Goal: Information Seeking & Learning: Learn about a topic

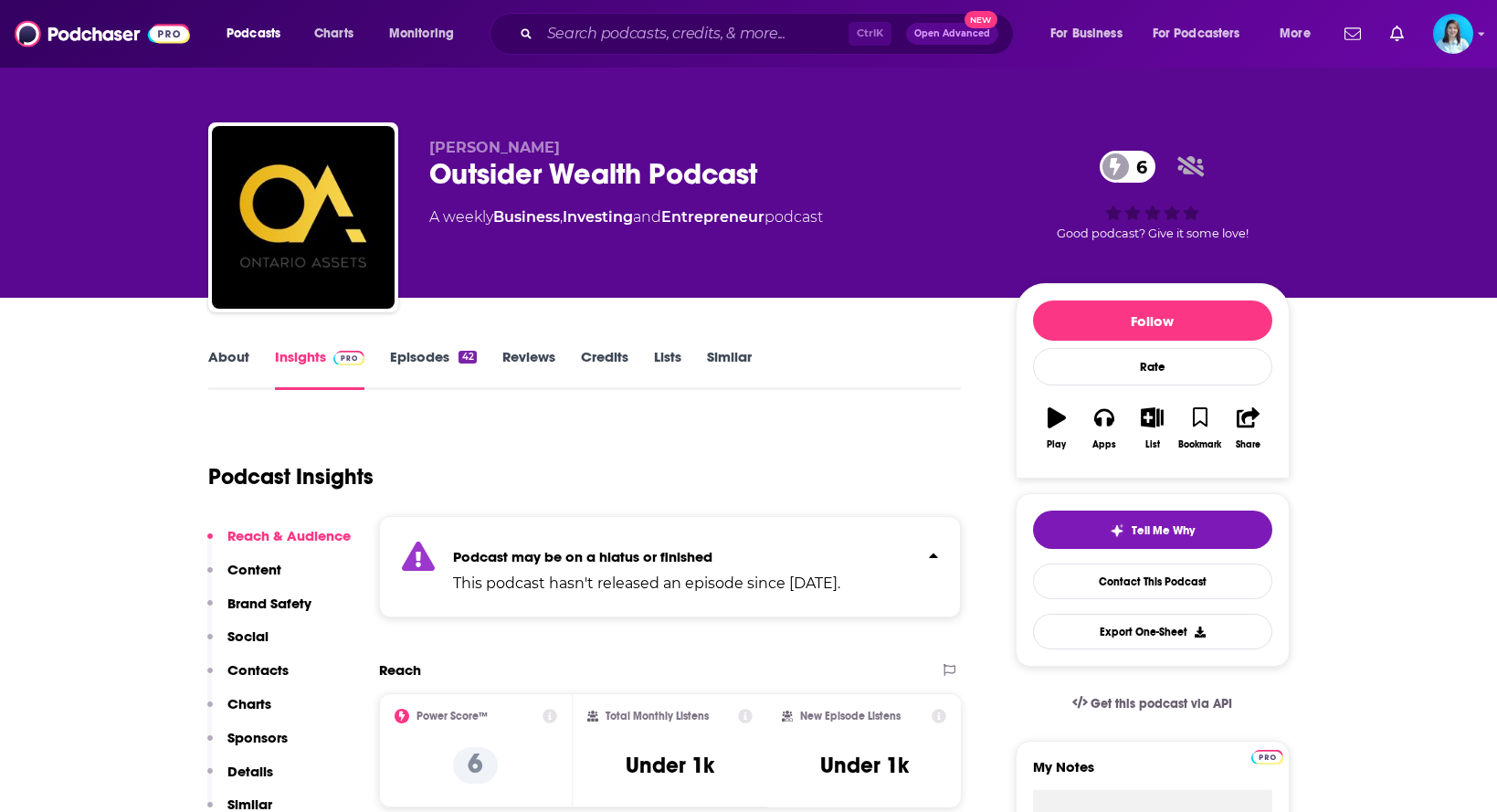
click at [636, 15] on div "Ctrl K Open Advanced New" at bounding box center [751, 34] width 524 height 42
click at [638, 26] on input "Search podcasts, credits, & more..." at bounding box center [694, 34] width 309 height 29
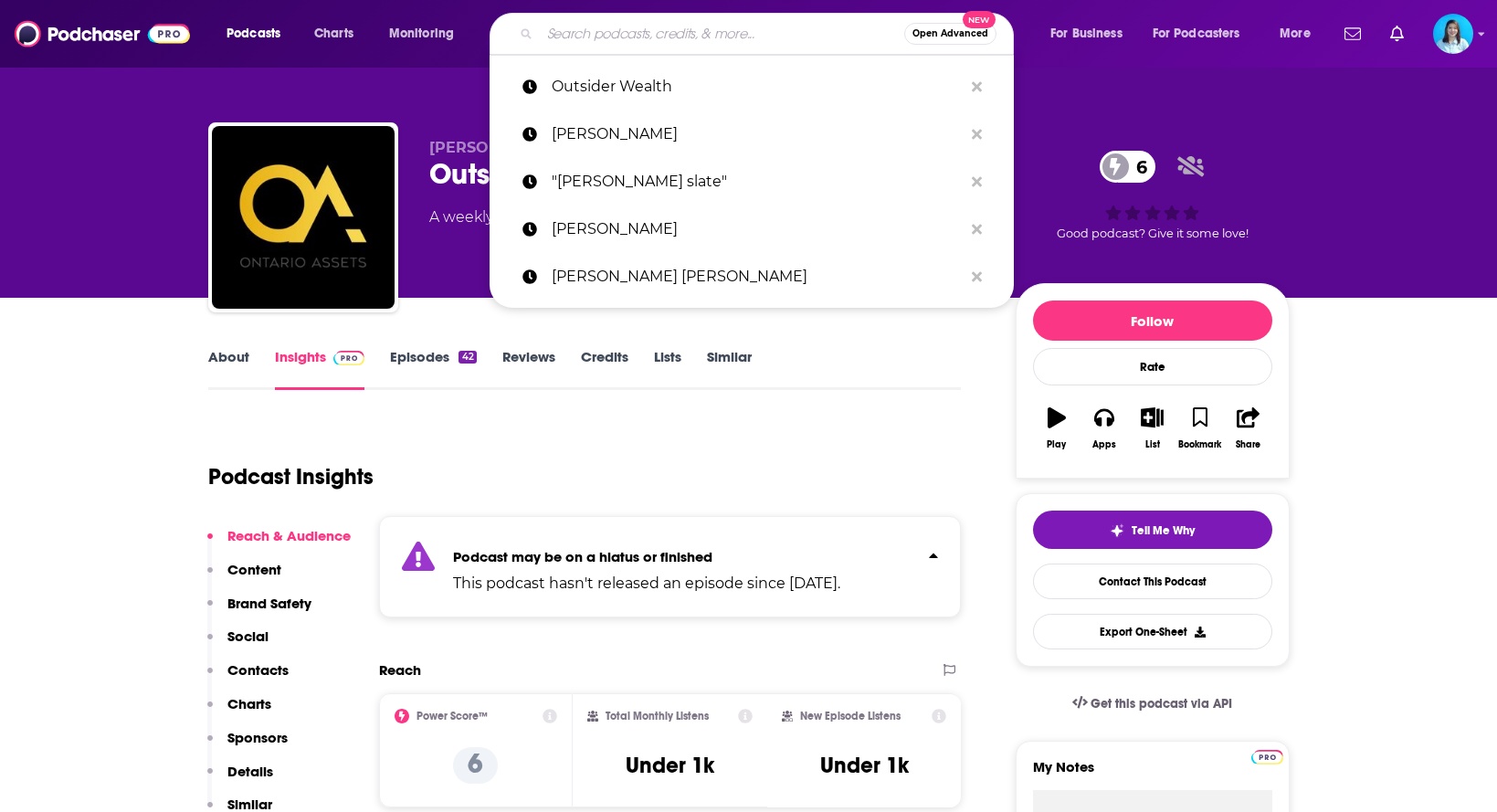
paste input "Fintech Brews & News"
type input "Fintech Brews & News"
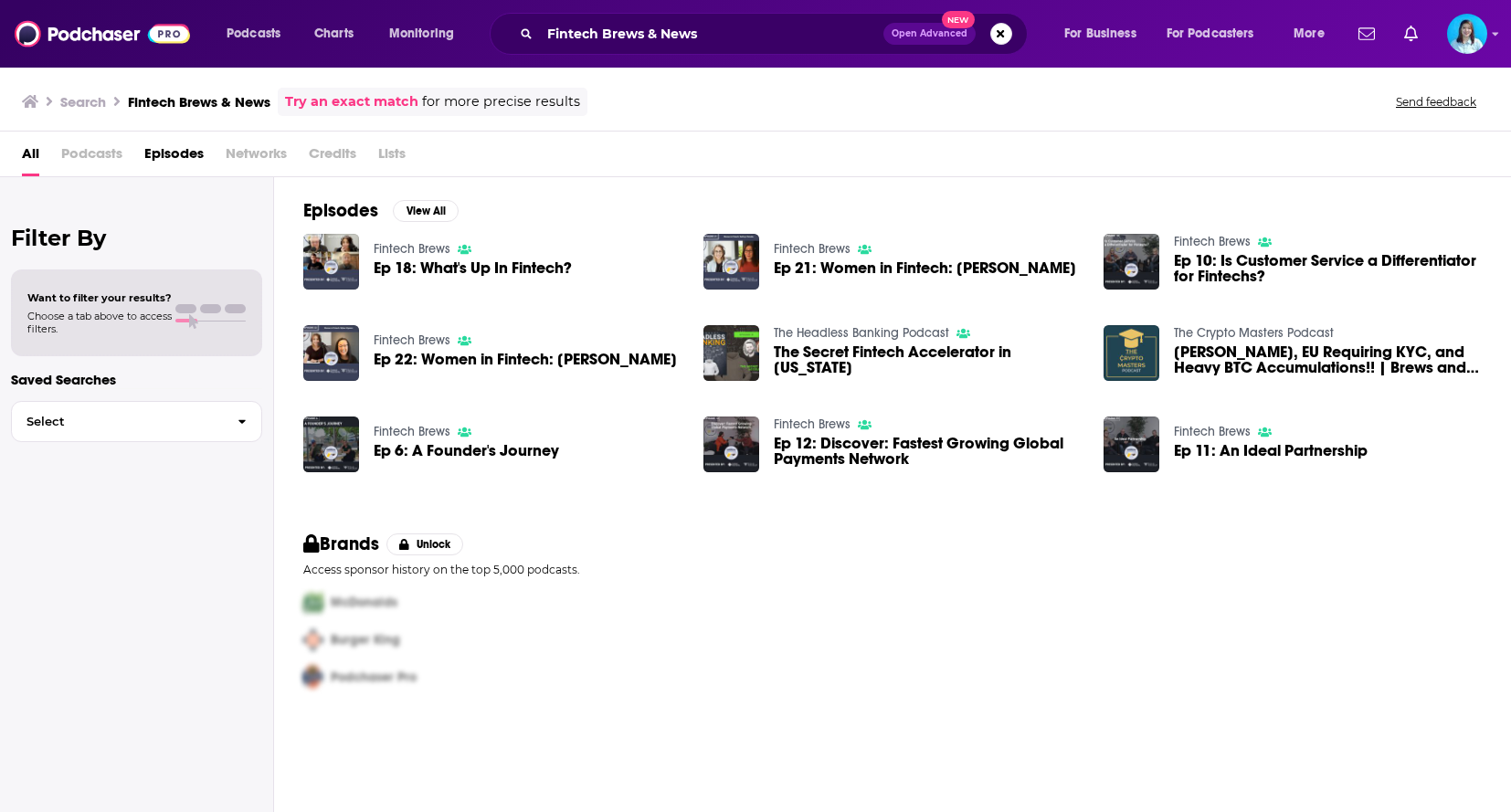
click at [105, 158] on span "Podcasts" at bounding box center [92, 157] width 62 height 38
click at [74, 142] on span "Podcasts" at bounding box center [92, 157] width 62 height 38
click at [95, 159] on span "Podcasts" at bounding box center [92, 157] width 62 height 38
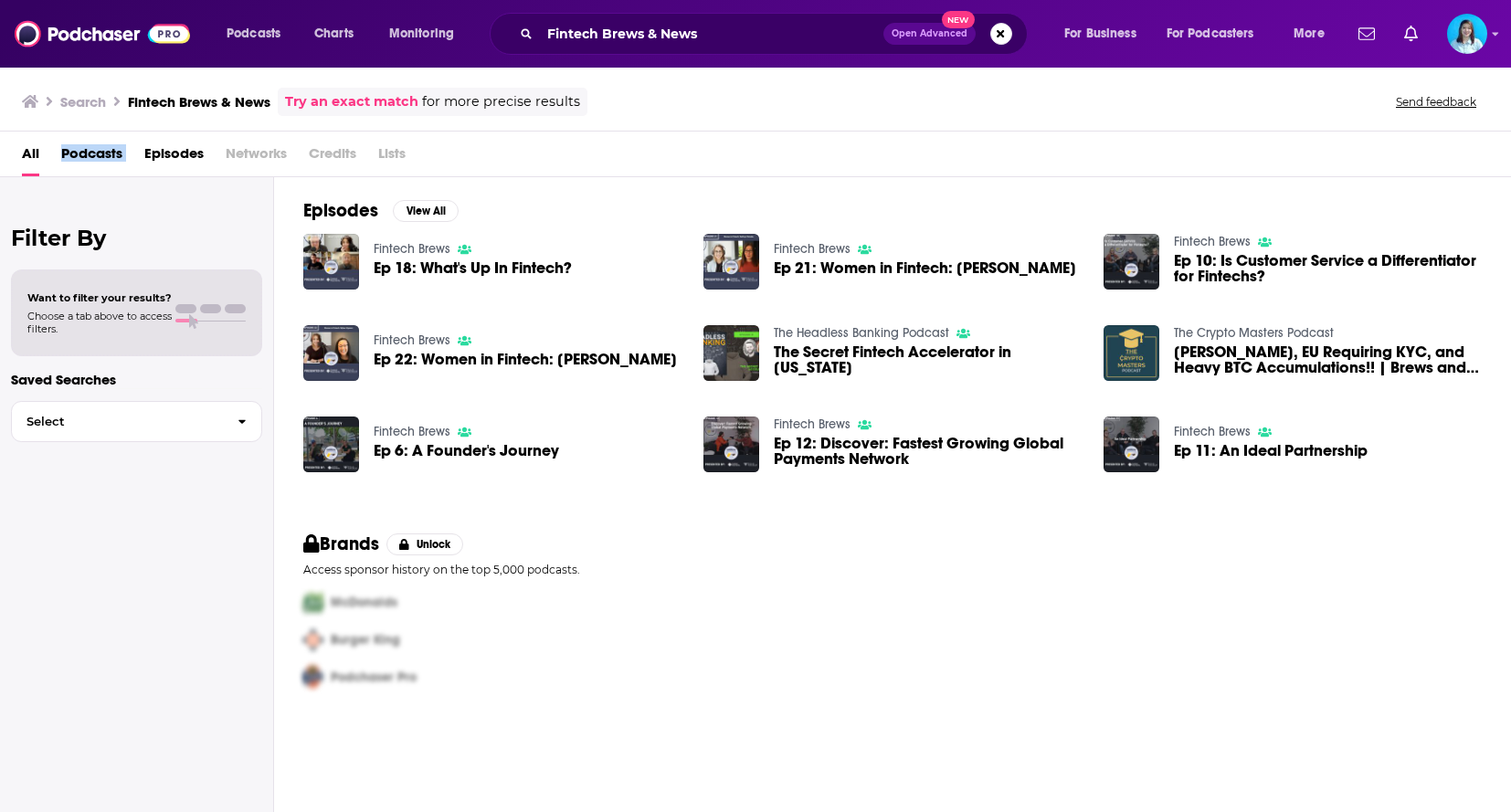
click at [95, 159] on span "Podcasts" at bounding box center [92, 157] width 62 height 38
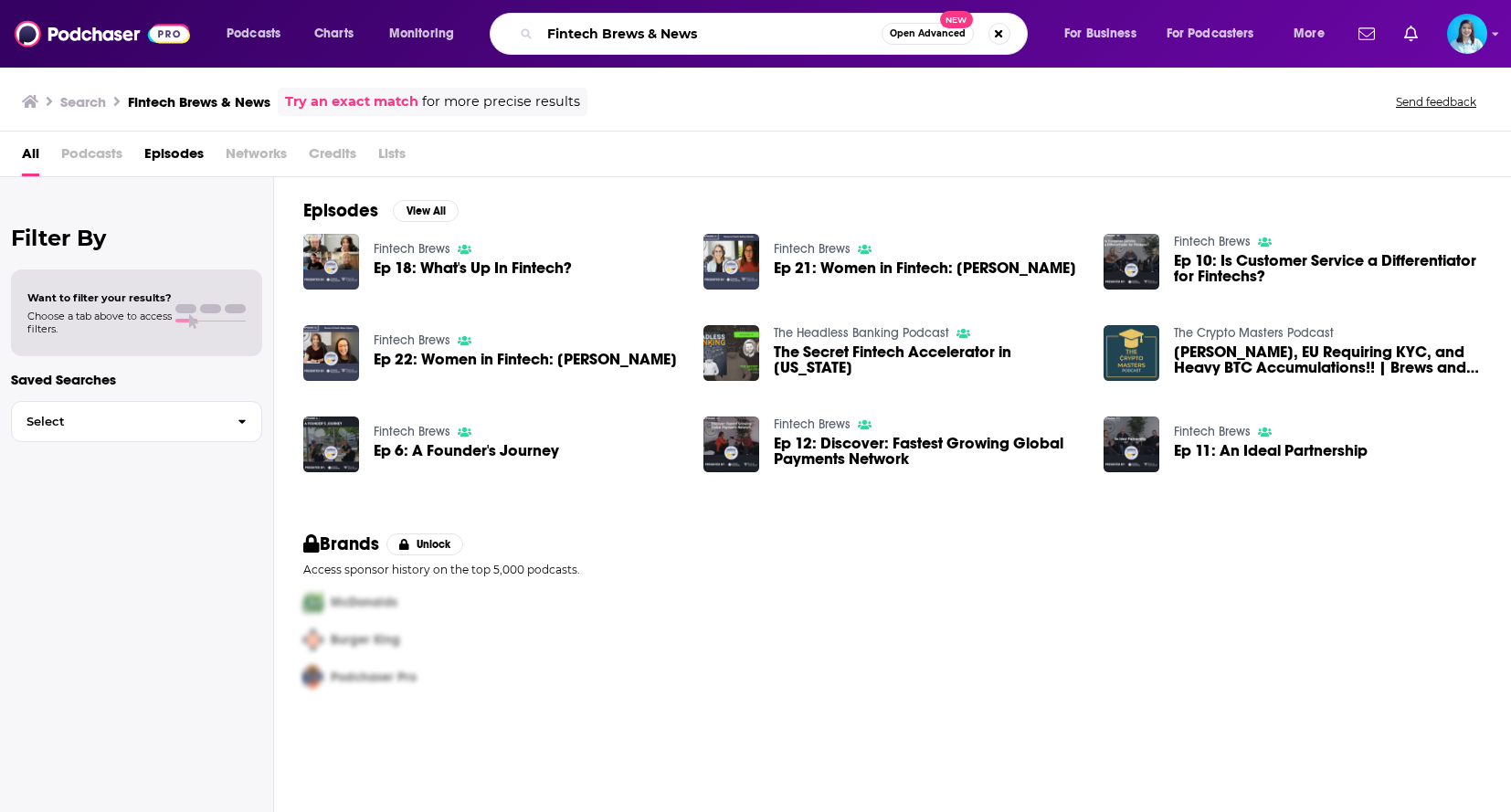
drag, startPoint x: 698, startPoint y: 35, endPoint x: 646, endPoint y: 34, distance: 52.0
click at [646, 34] on input "Fintech Brews & News" at bounding box center [710, 34] width 342 height 29
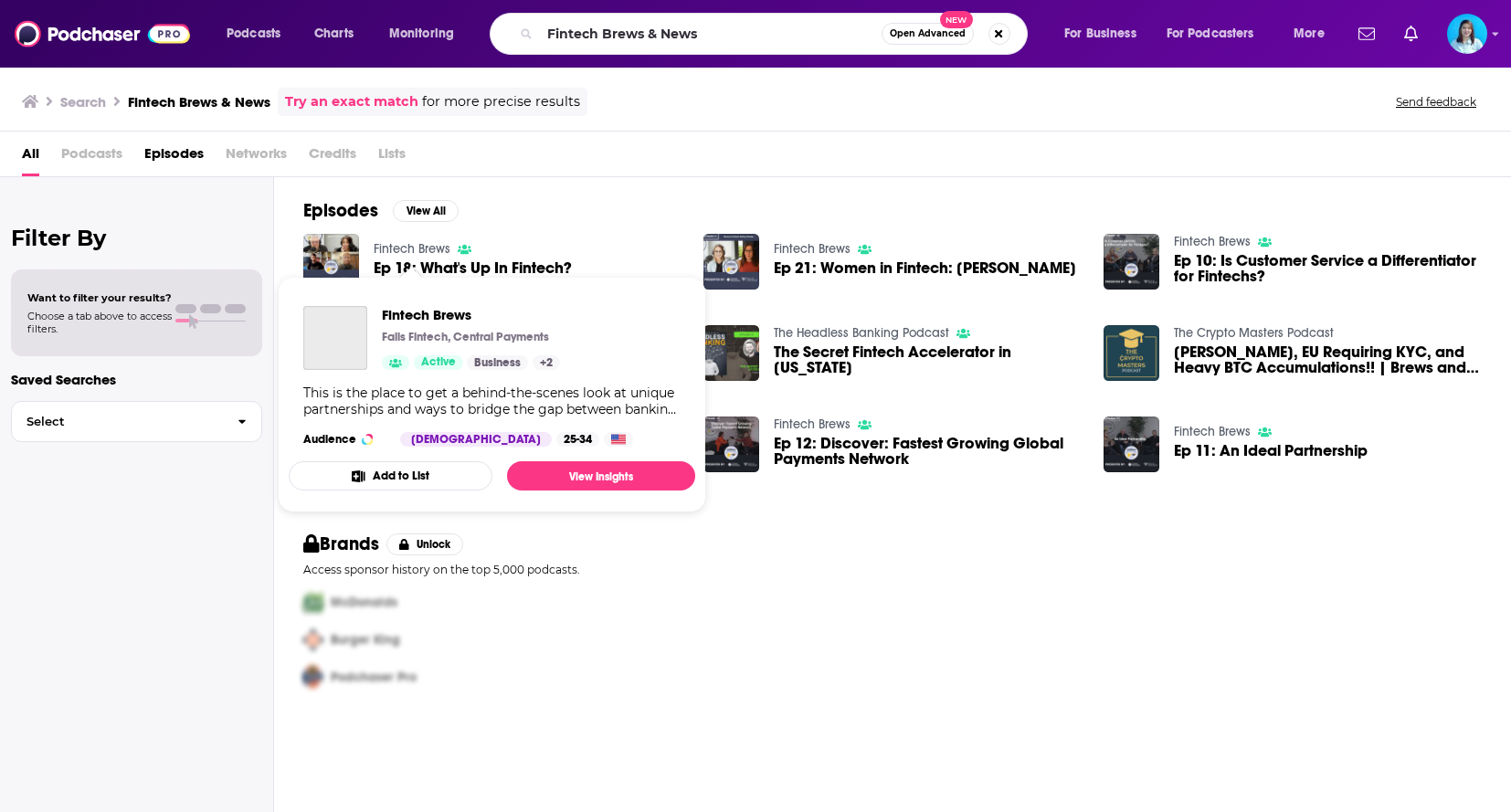
click at [398, 248] on link "Fintech Brews" at bounding box center [412, 249] width 77 height 15
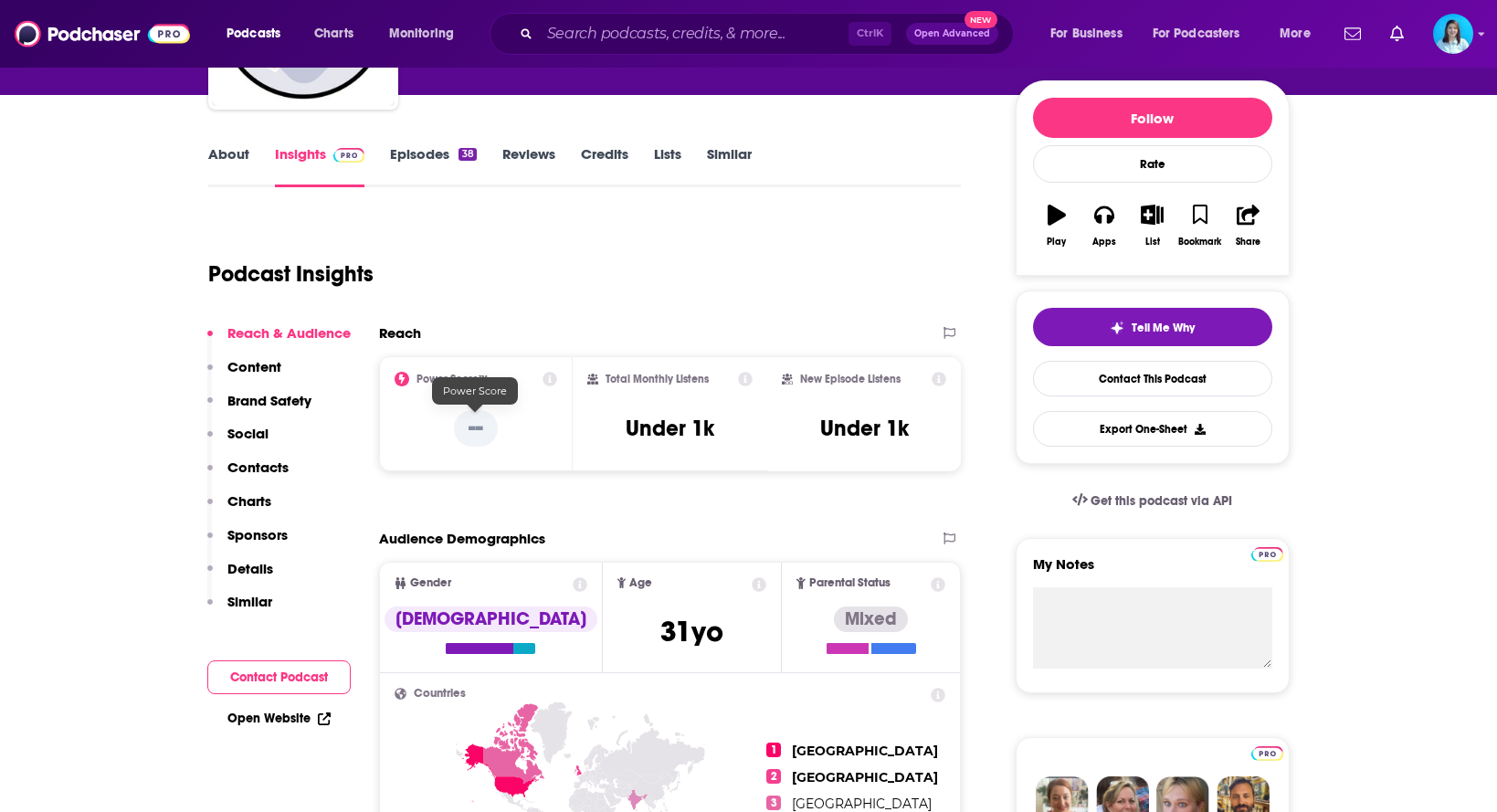
scroll to position [91, 0]
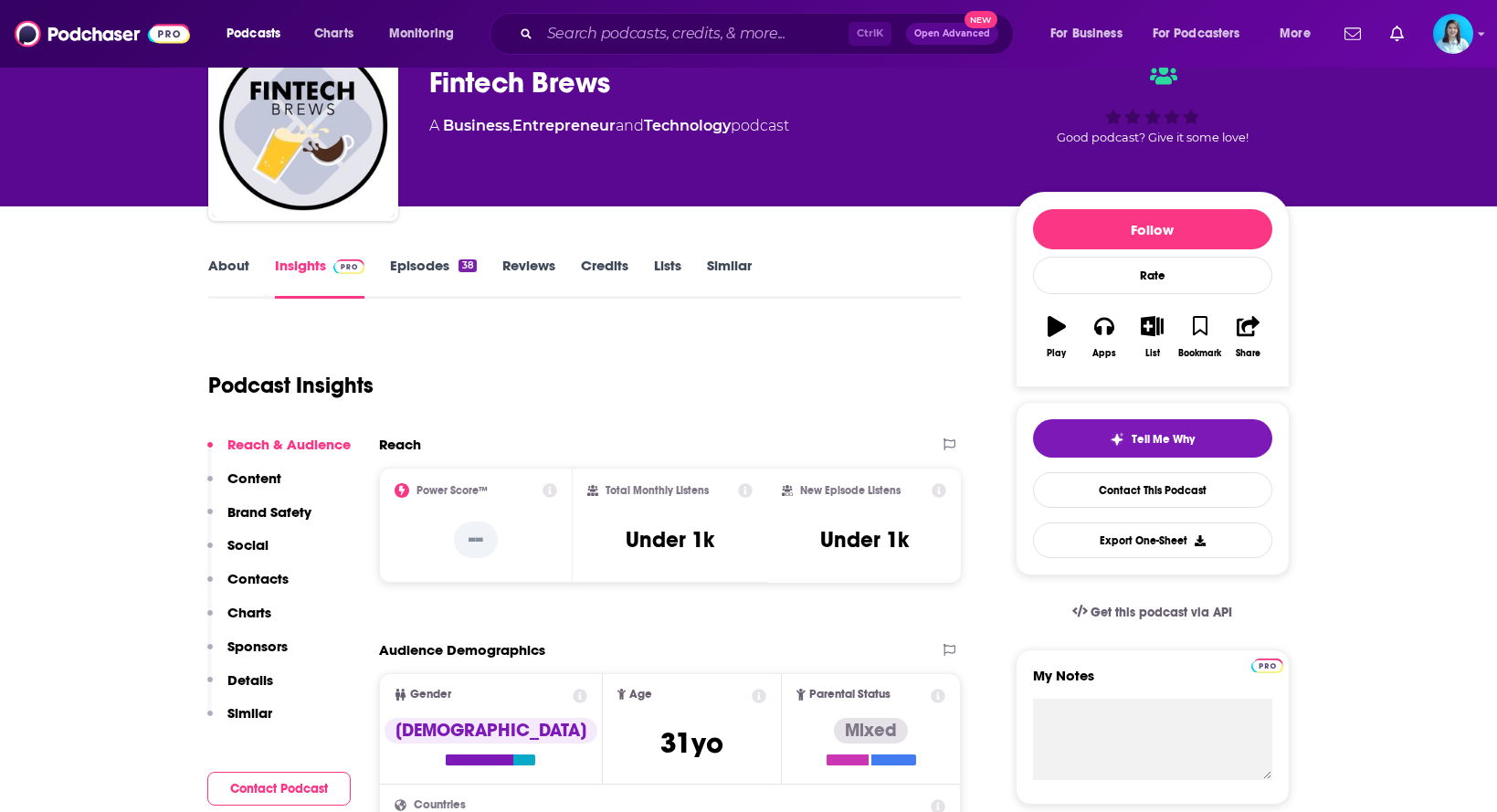
click at [444, 263] on link "Episodes 38" at bounding box center [432, 278] width 86 height 42
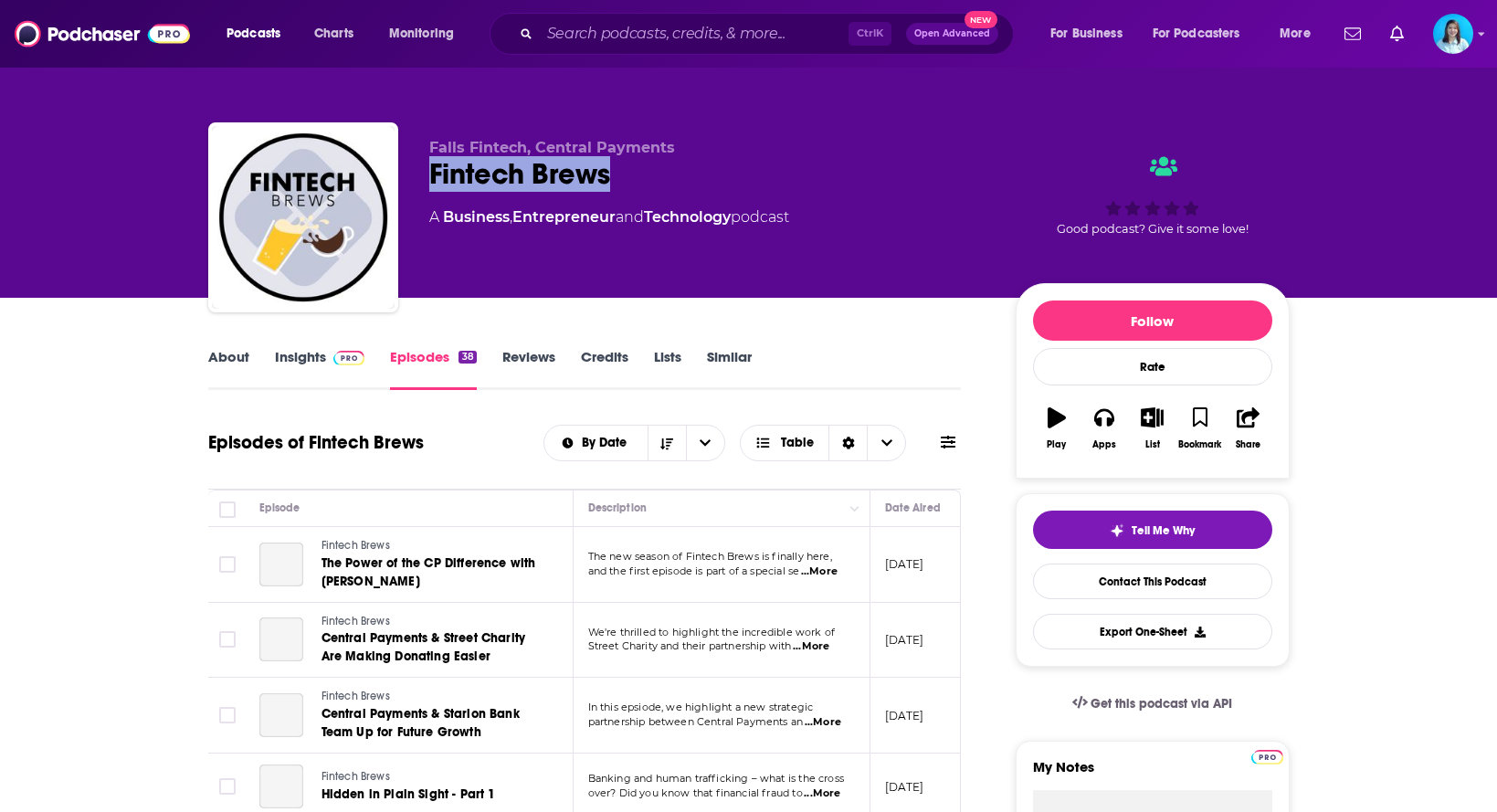
drag, startPoint x: 617, startPoint y: 180, endPoint x: 512, endPoint y: 6, distance: 203.2
click at [425, 177] on div "Falls Fintech, Central Payments Fintech Brews A Business , Entrepreneur and Tec…" at bounding box center [748, 220] width 1081 height 197
copy h2 "Fintech Brews"
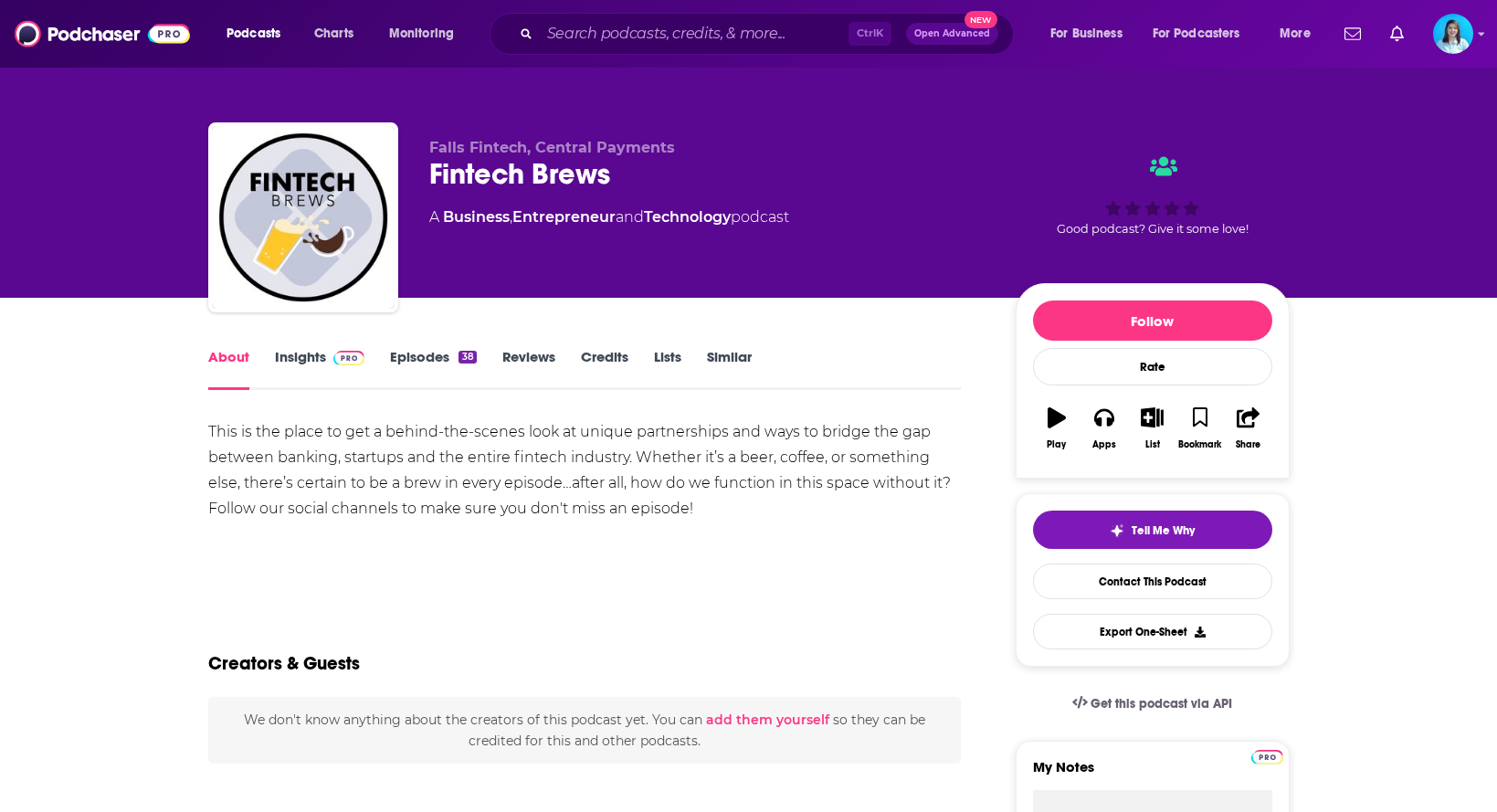
click at [617, 14] on div "Ctrl K Open Advanced New" at bounding box center [751, 34] width 524 height 42
click at [620, 27] on input "Search podcasts, credits, & more..." at bounding box center [694, 34] width 309 height 29
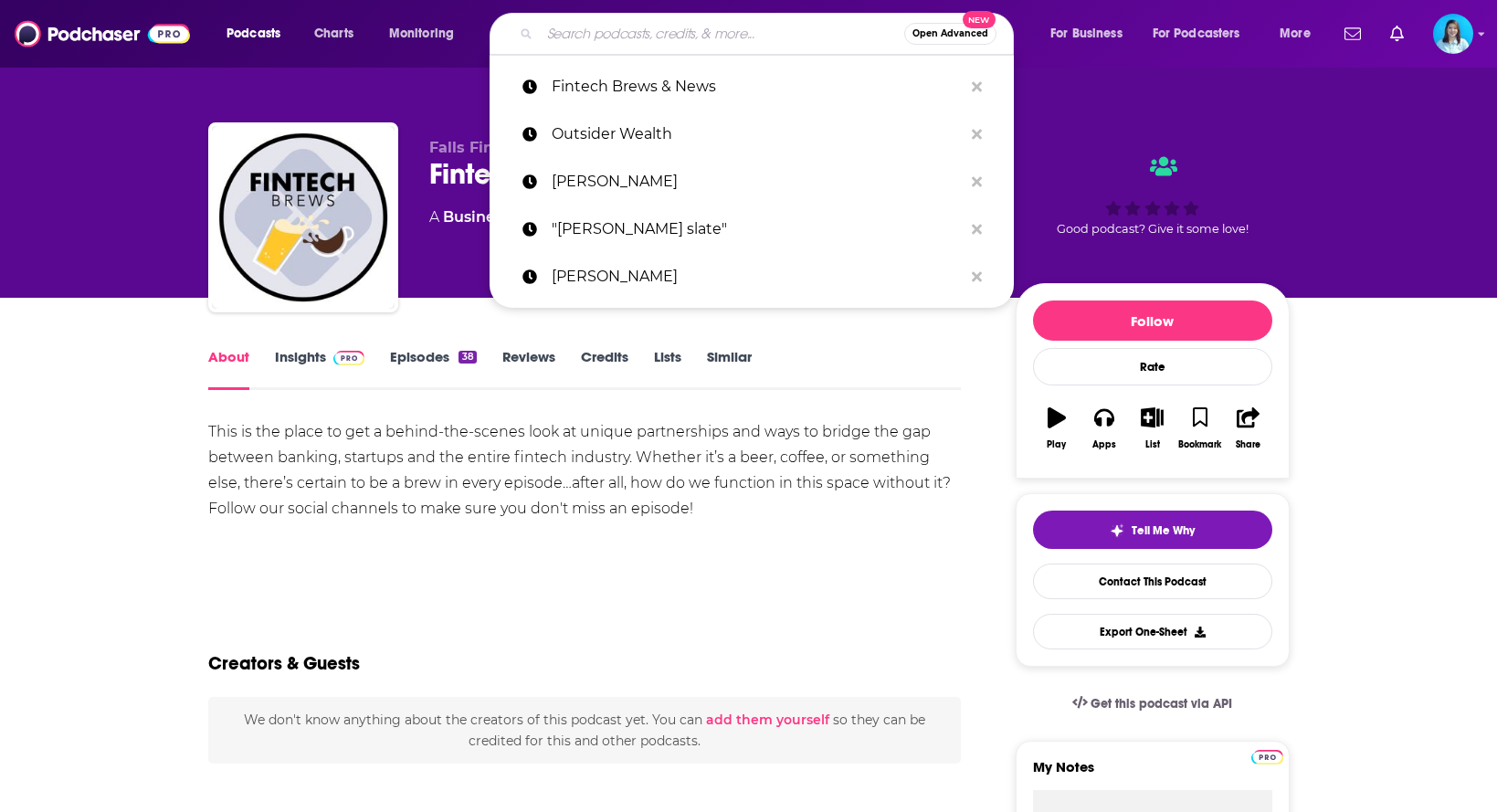
paste input "Street Talk"
type input "Street Talk"
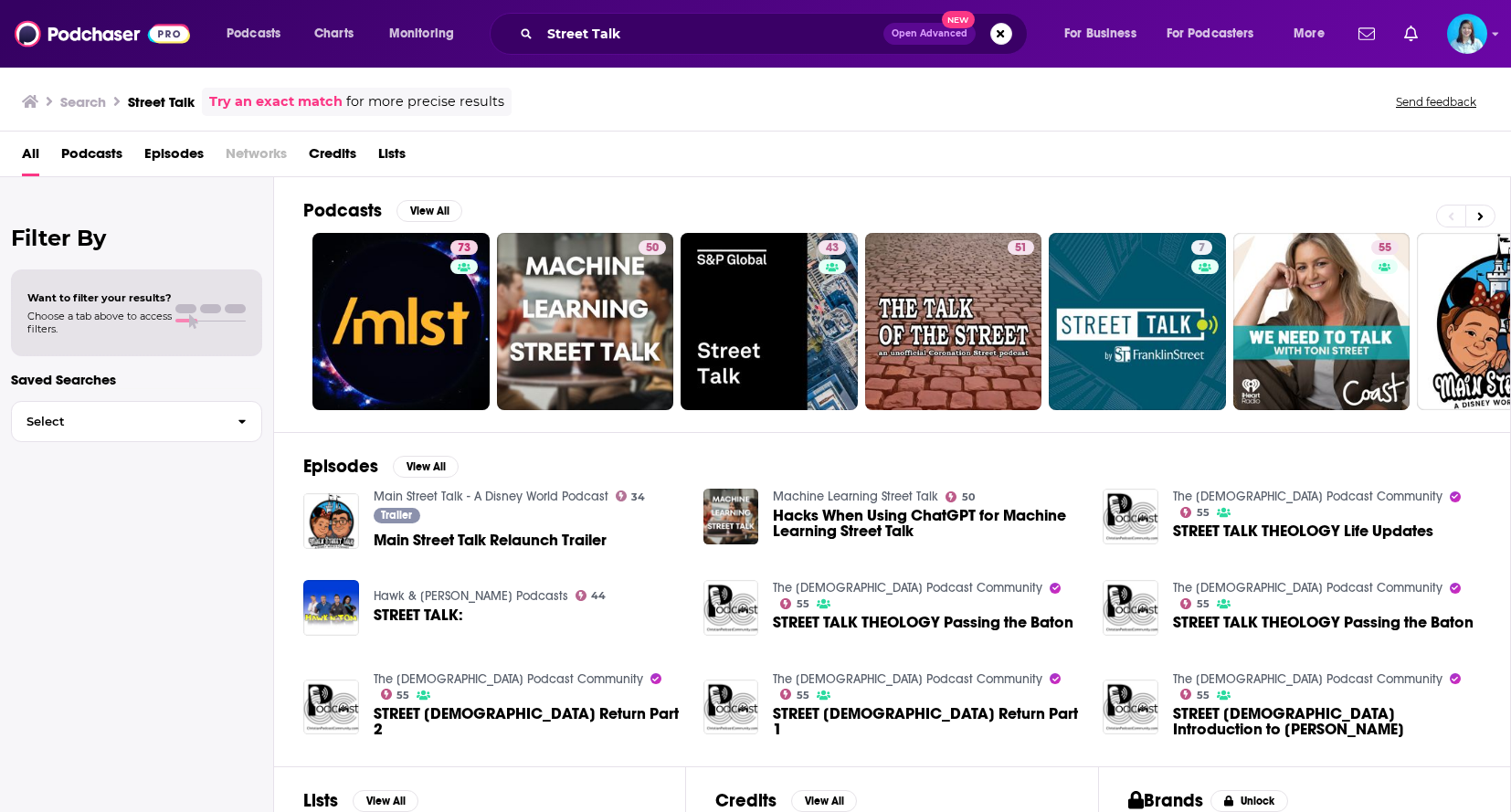
click at [89, 138] on div "All Podcasts Episodes Networks Credits Lists" at bounding box center [756, 154] width 1511 height 45
click at [89, 153] on span "Podcasts" at bounding box center [92, 157] width 62 height 38
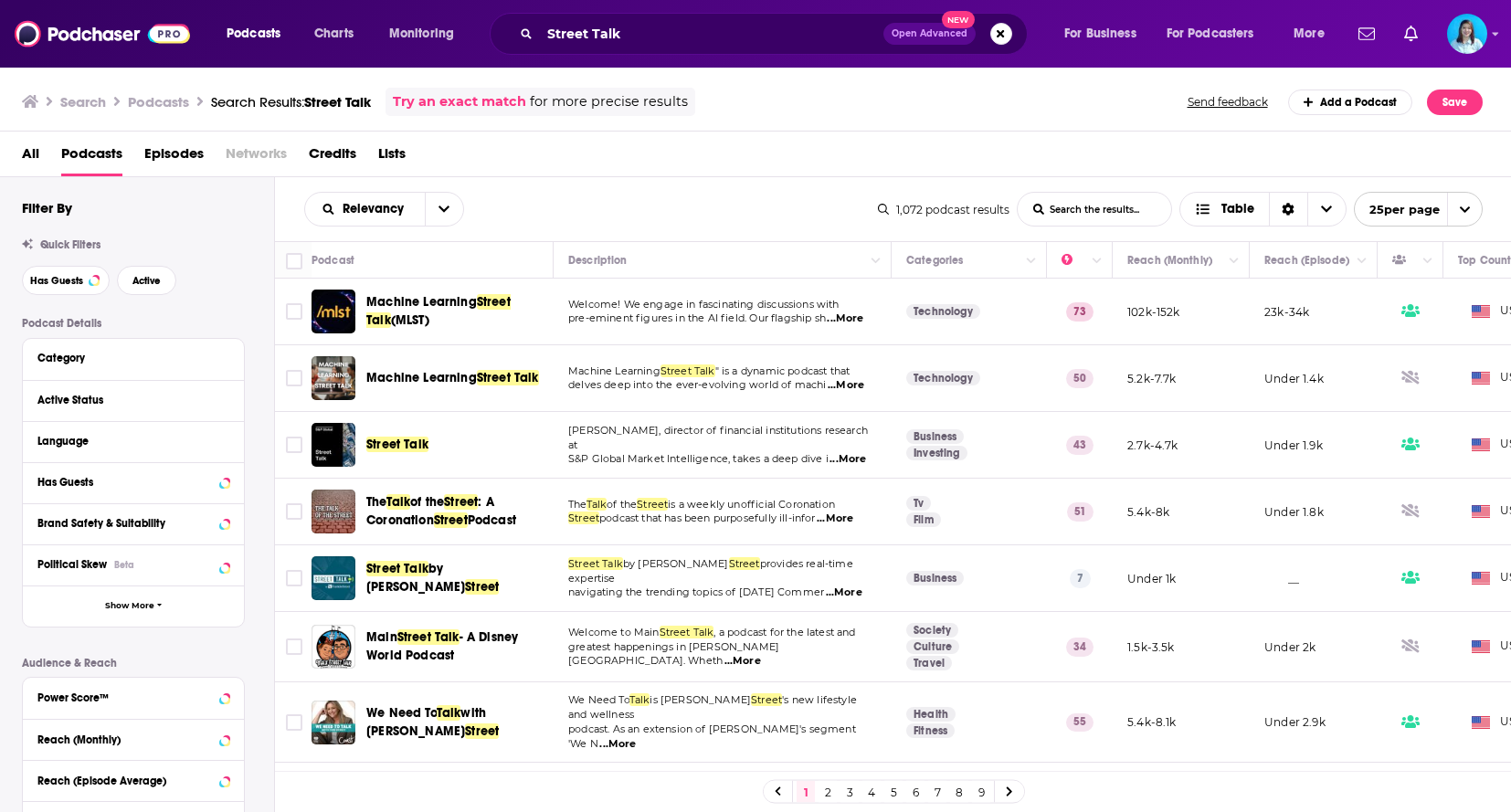
click at [407, 444] on span "Street Talk" at bounding box center [397, 444] width 63 height 15
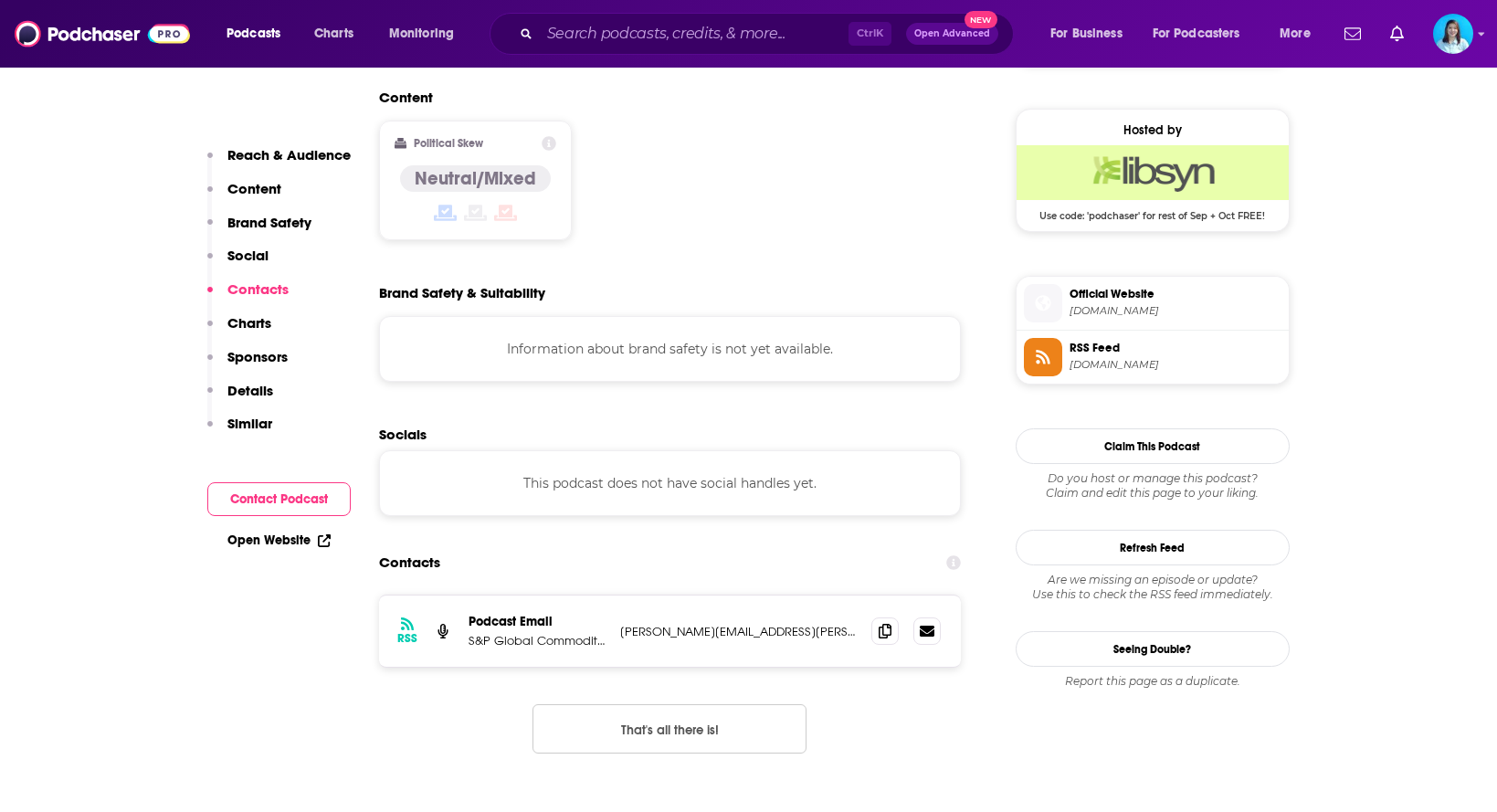
scroll to position [1416, 0]
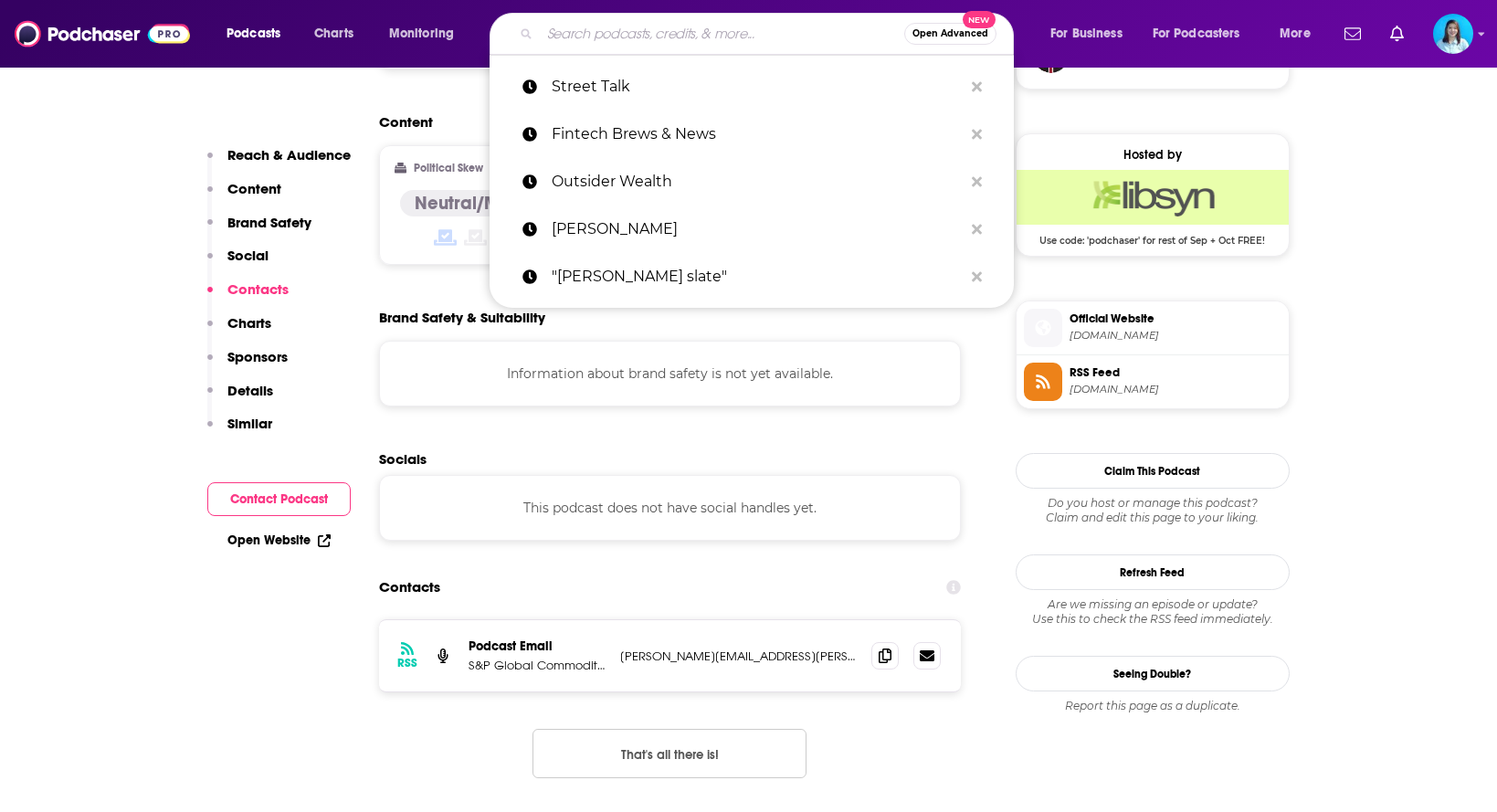
click at [596, 34] on input "Search podcasts, credits, & more..." at bounding box center [722, 34] width 365 height 29
paste input "DeFi Slate"
type input "DeFi Slate"
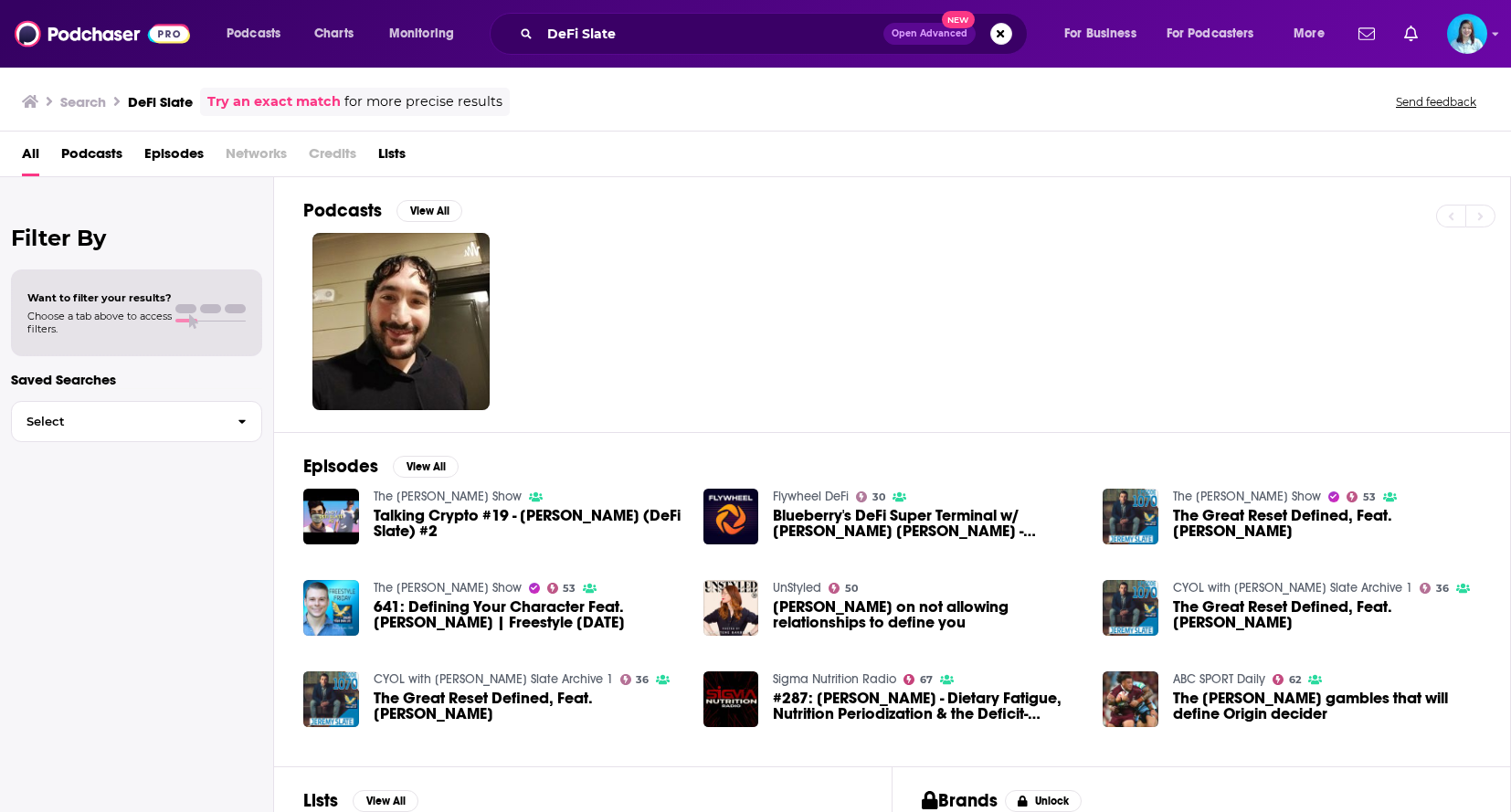
scroll to position [160, 0]
